Goal: Task Accomplishment & Management: Use online tool/utility

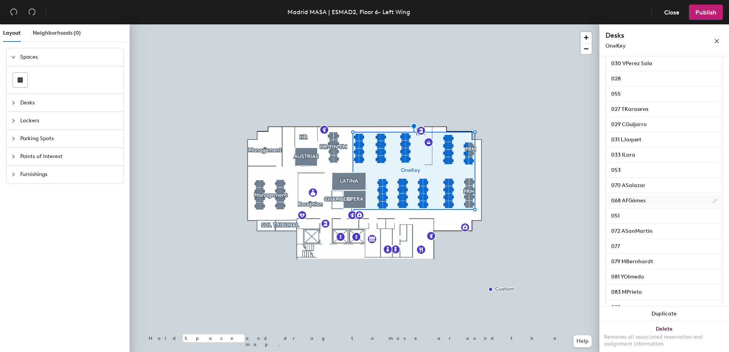
scroll to position [686, 0]
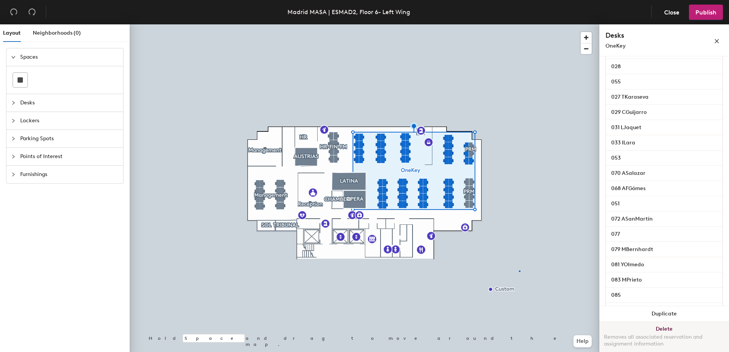
click at [519, 24] on div at bounding box center [365, 24] width 470 height 0
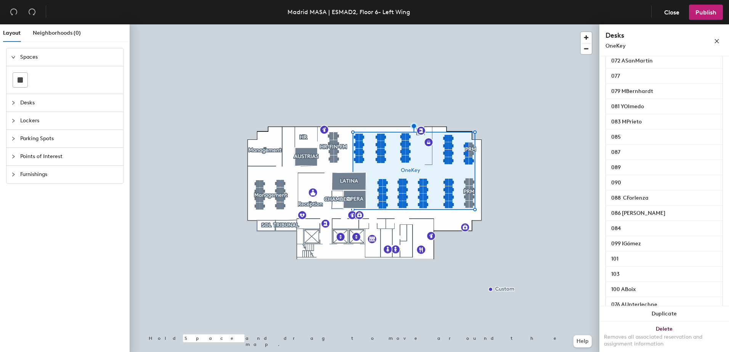
scroll to position [833, 0]
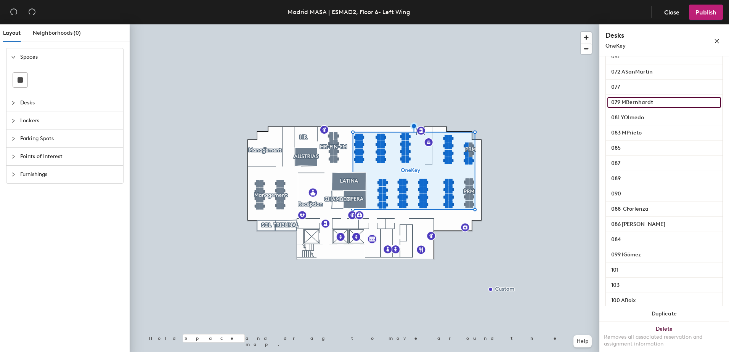
click at [659, 108] on input "079 MBernhardt" at bounding box center [664, 102] width 114 height 11
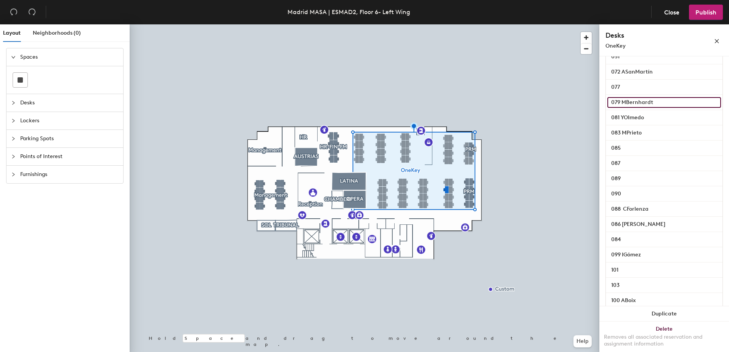
click at [659, 108] on input "079 MBernhardt" at bounding box center [664, 102] width 114 height 11
type input "079"
click at [706, 13] on span "Publish" at bounding box center [705, 12] width 21 height 7
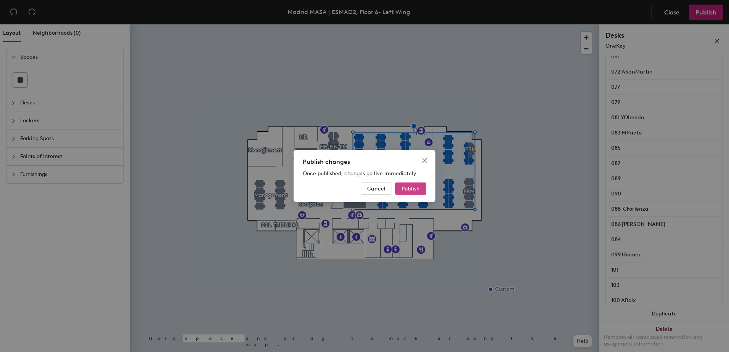
click at [417, 189] on span "Publish" at bounding box center [410, 189] width 18 height 6
